Goal: Information Seeking & Learning: Learn about a topic

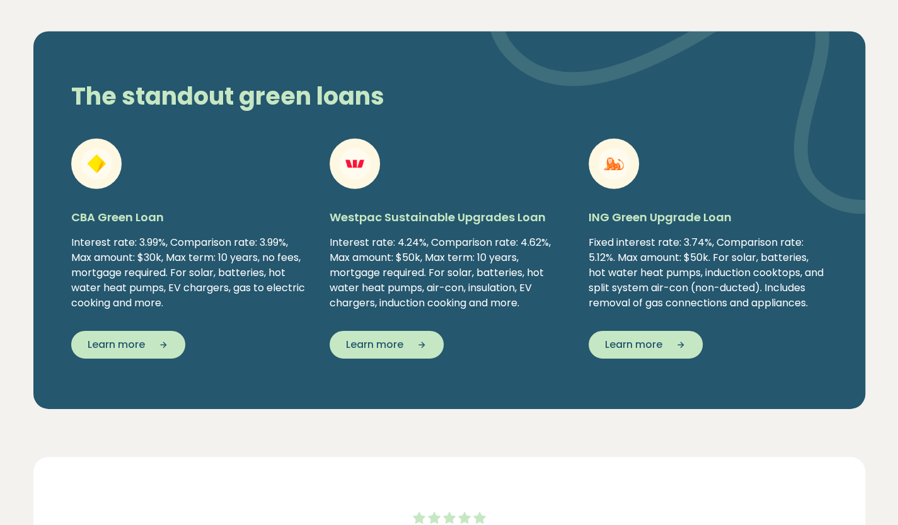
scroll to position [2079, 0]
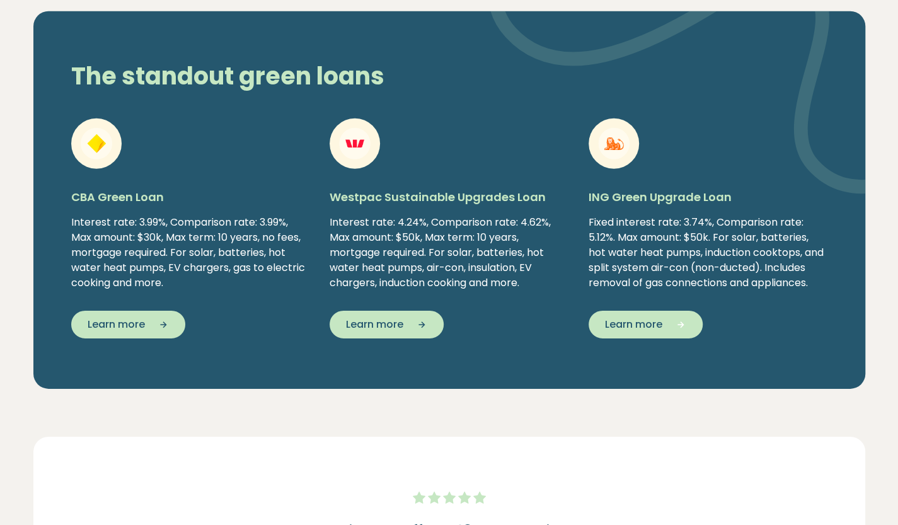
click at [654, 325] on span "Learn more" at bounding box center [633, 324] width 57 height 15
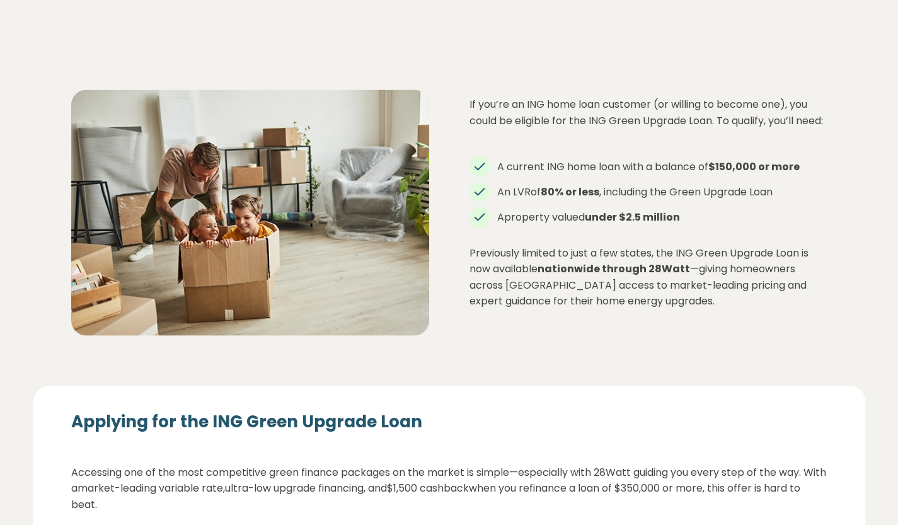
scroll to position [1323, 0]
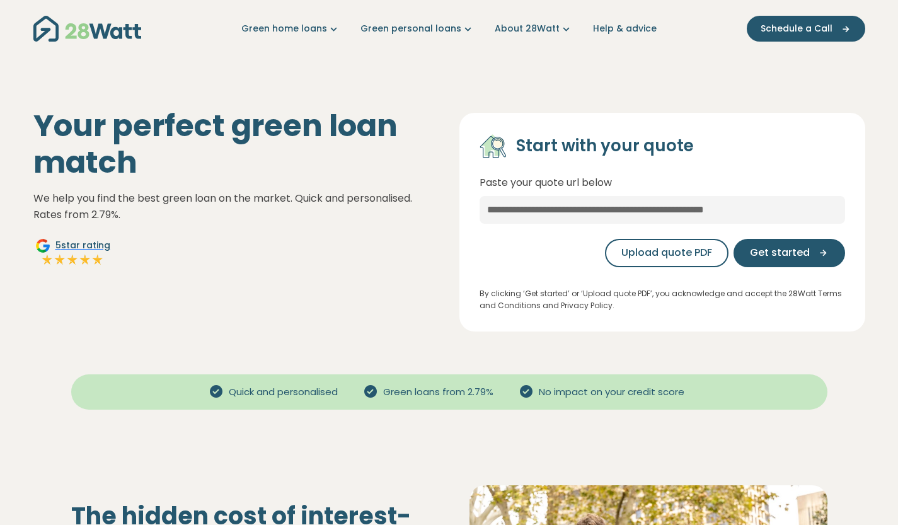
scroll to position [2058, 0]
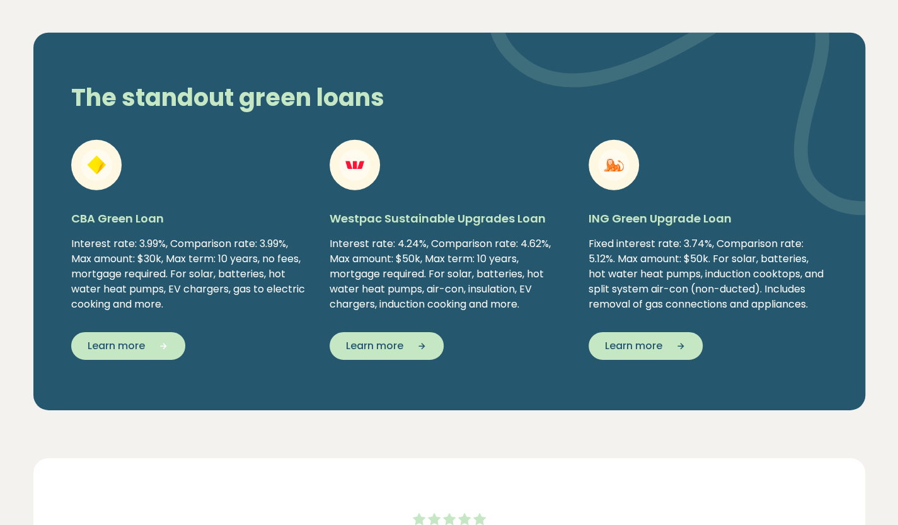
click at [136, 338] on span "Learn more" at bounding box center [116, 345] width 57 height 15
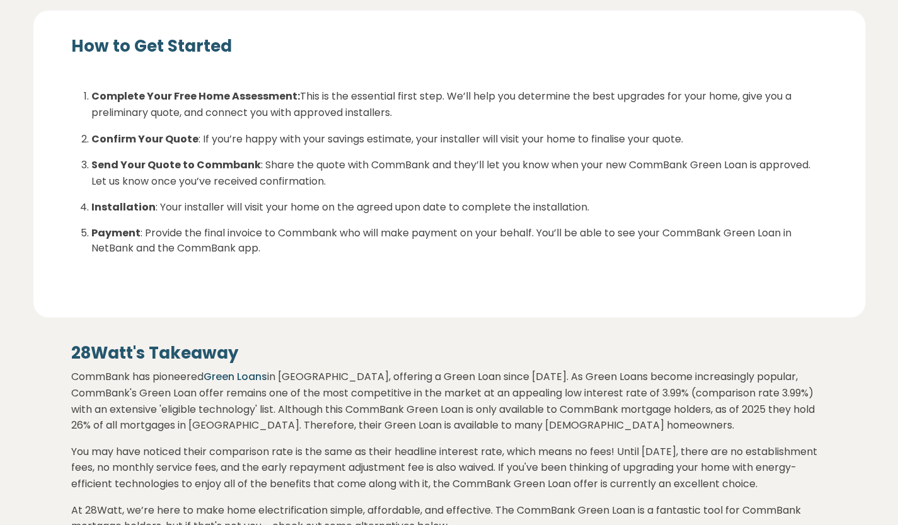
scroll to position [2016, 0]
